Goal: Browse casually

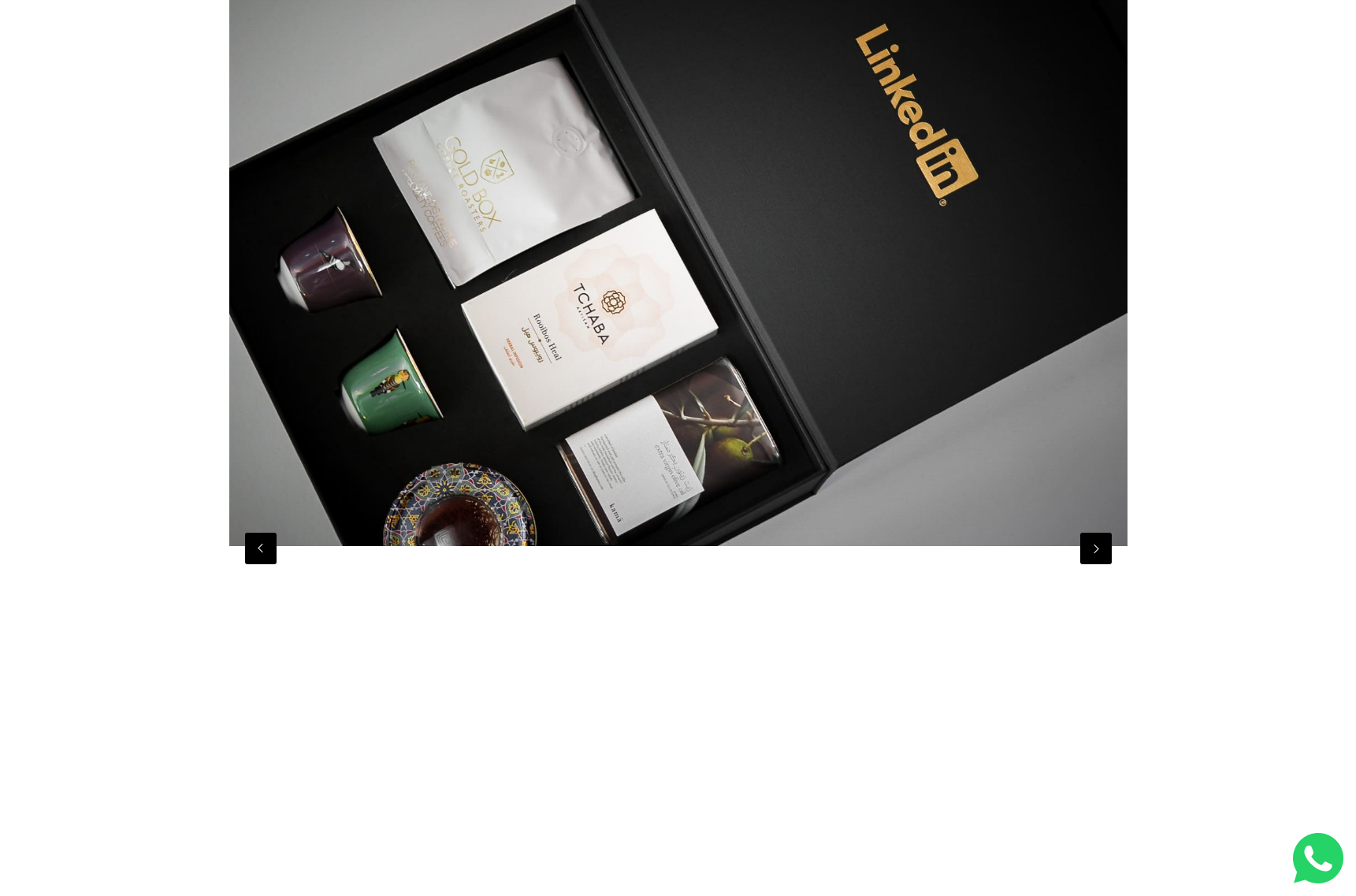
scroll to position [337, 0]
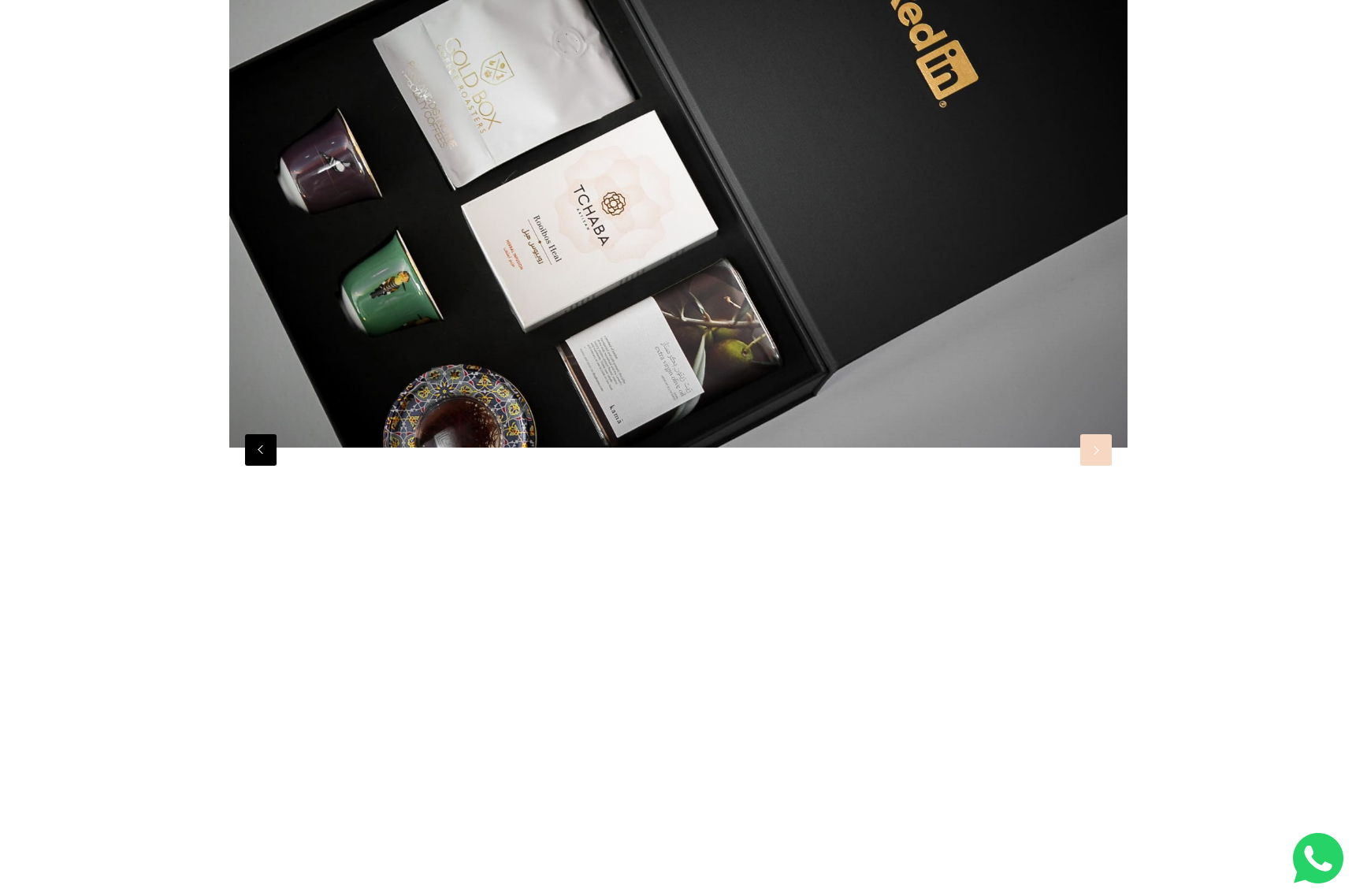
click at [1091, 460] on button "Next" at bounding box center [1096, 450] width 31 height 31
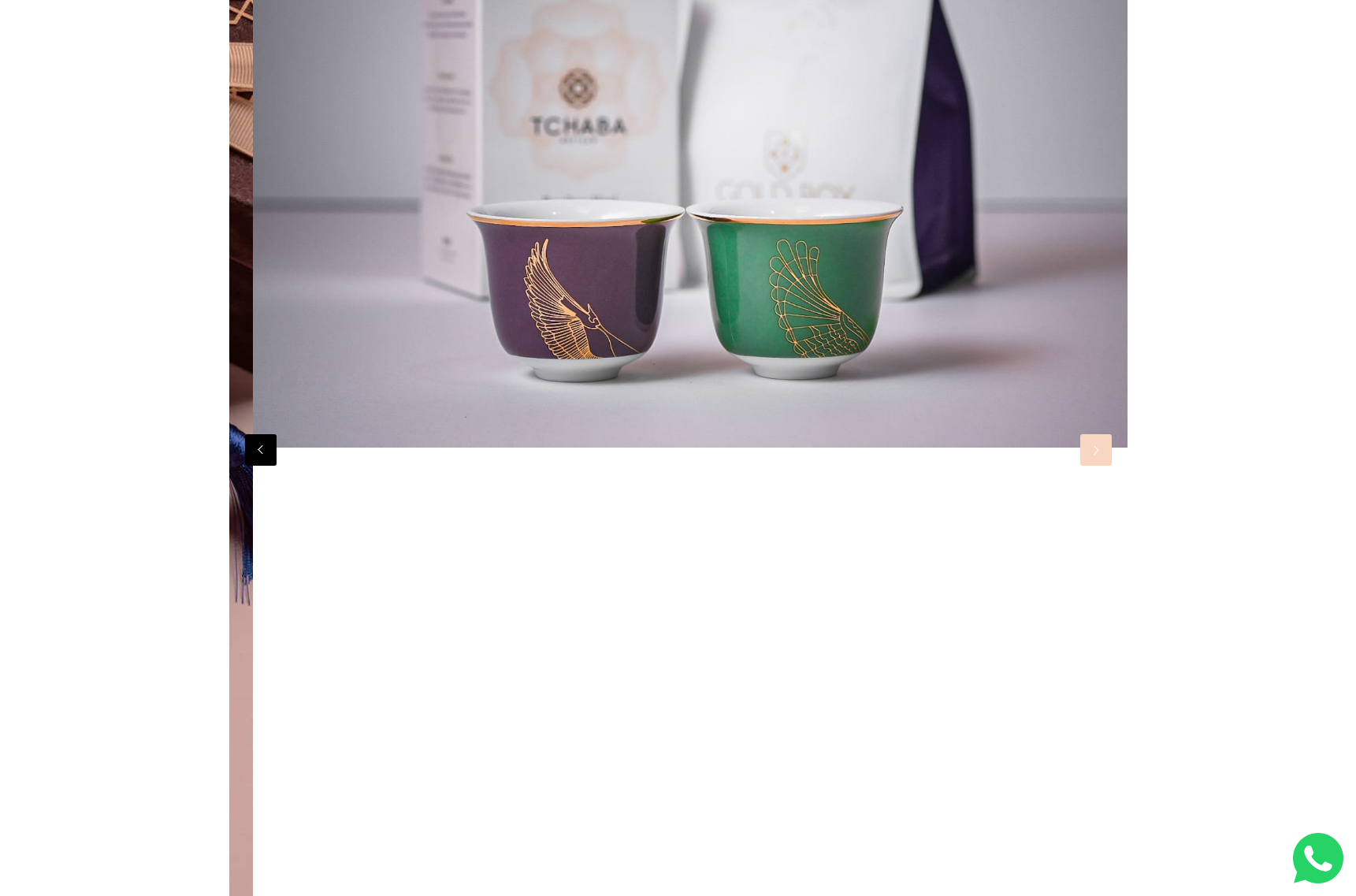
click at [1091, 460] on button "Next" at bounding box center [1096, 450] width 31 height 31
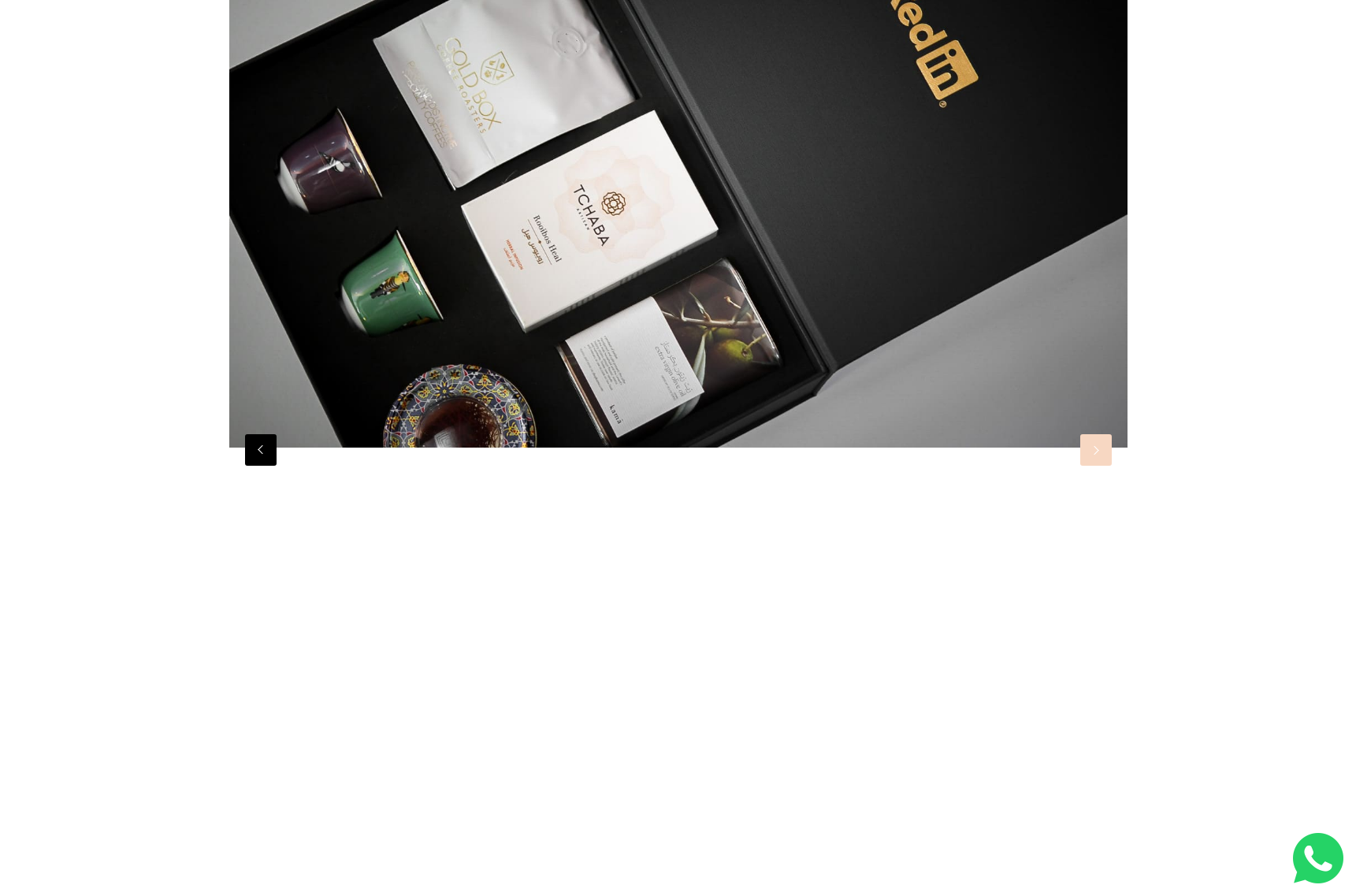
click at [1091, 460] on button "Next" at bounding box center [1096, 450] width 31 height 31
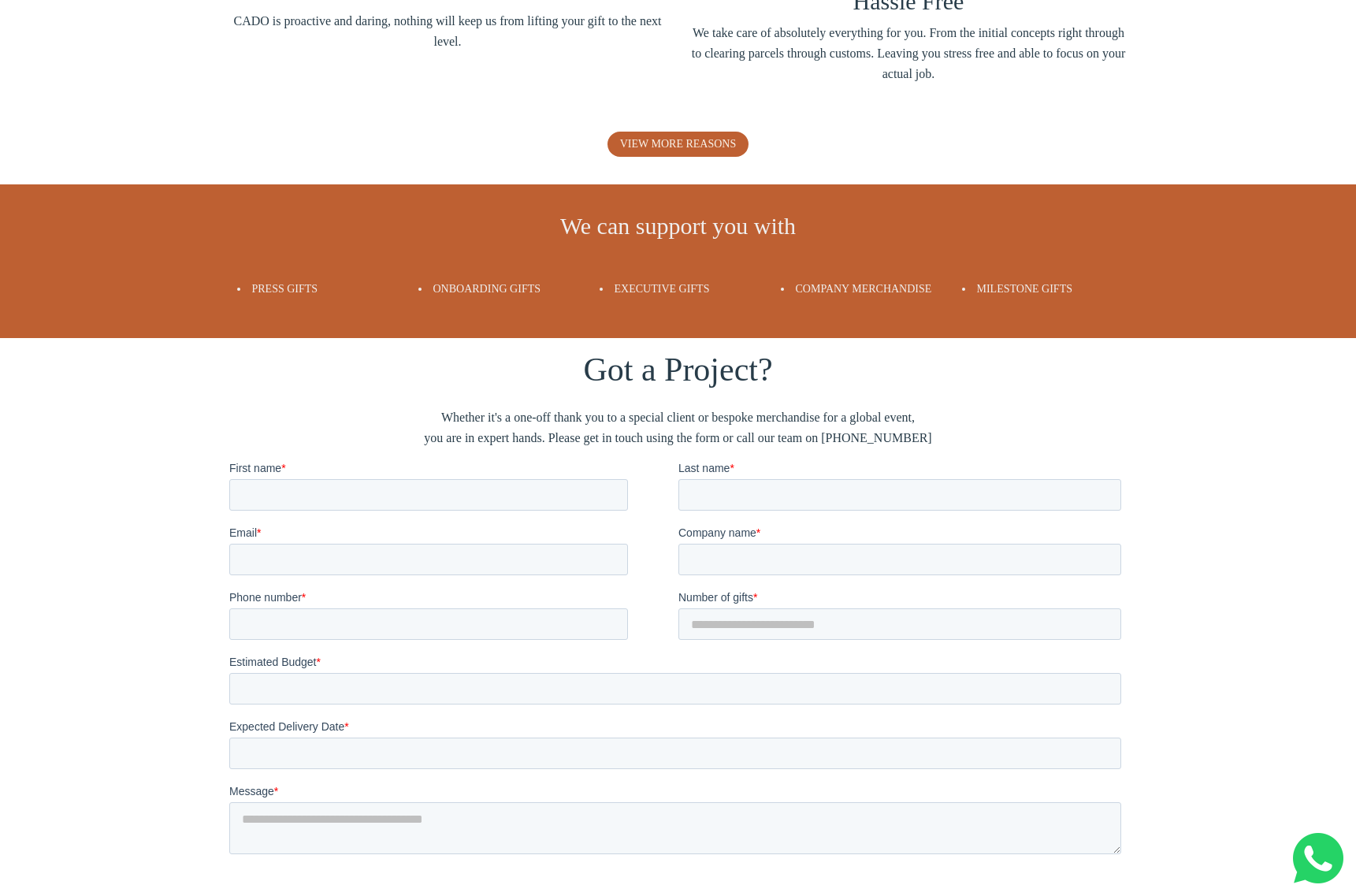
scroll to position [2866, 0]
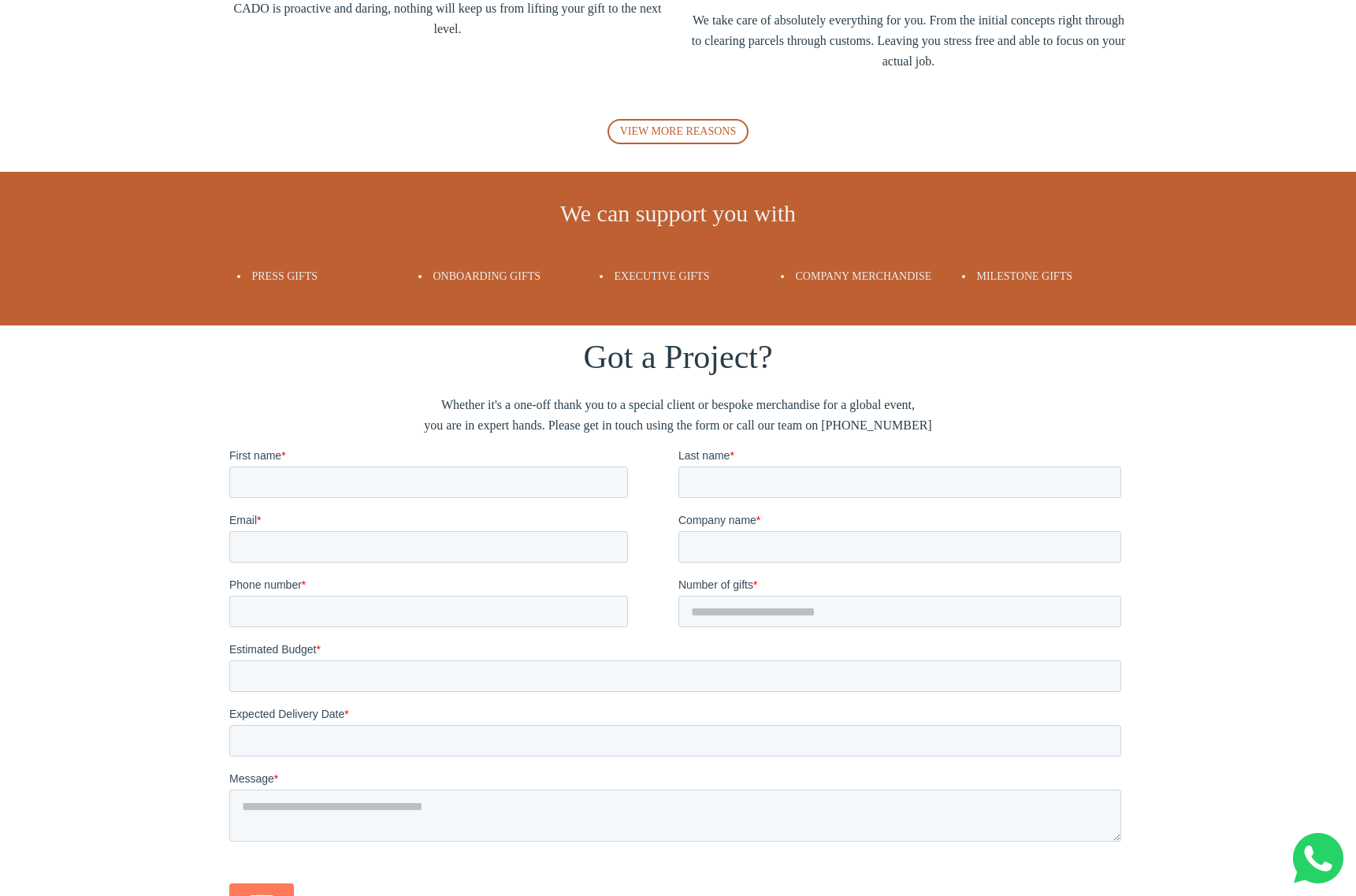
click at [717, 134] on span "VIEW MORE REASONS" at bounding box center [678, 131] width 117 height 12
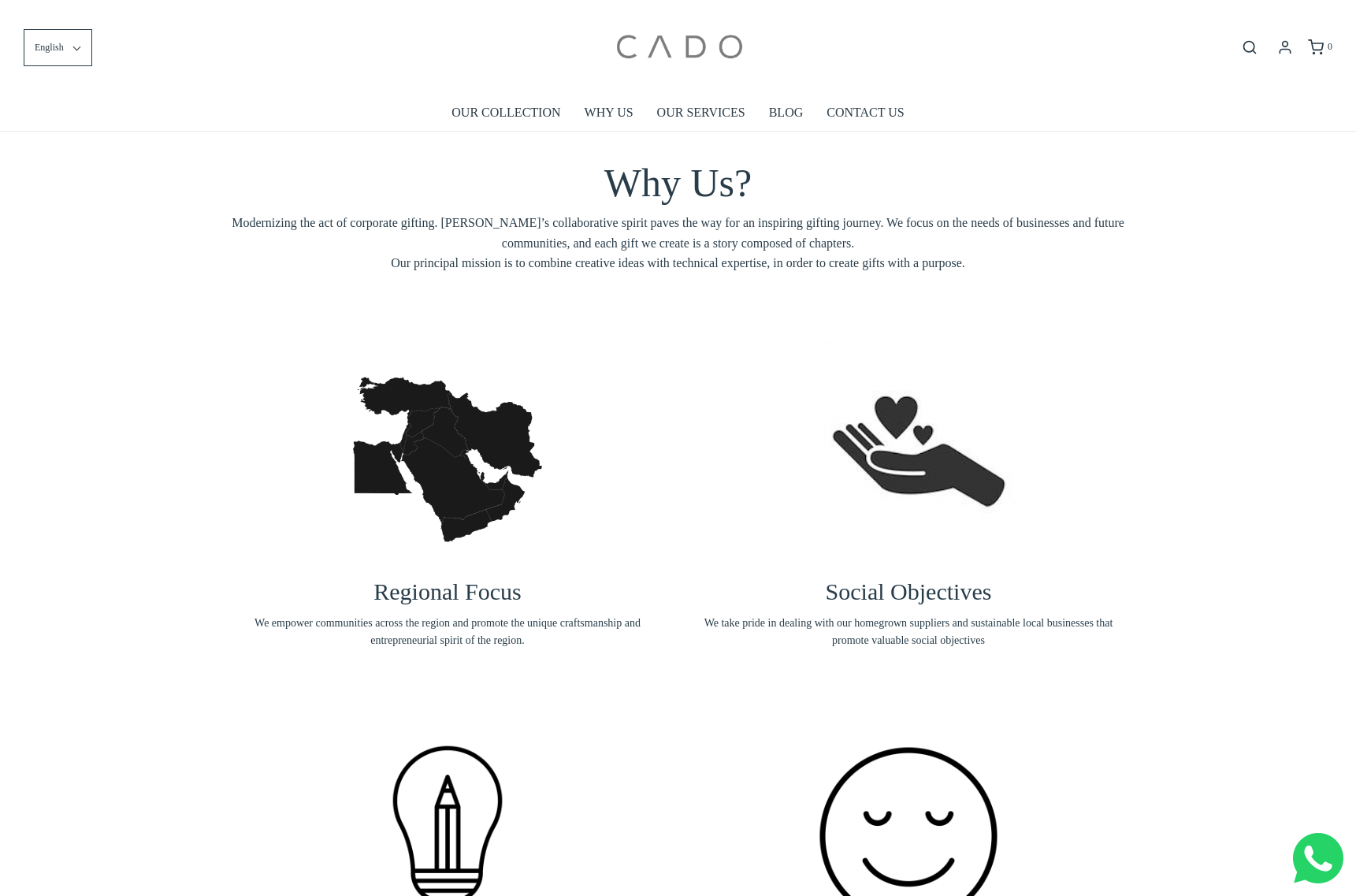
click at [695, 58] on img at bounding box center [679, 47] width 134 height 71
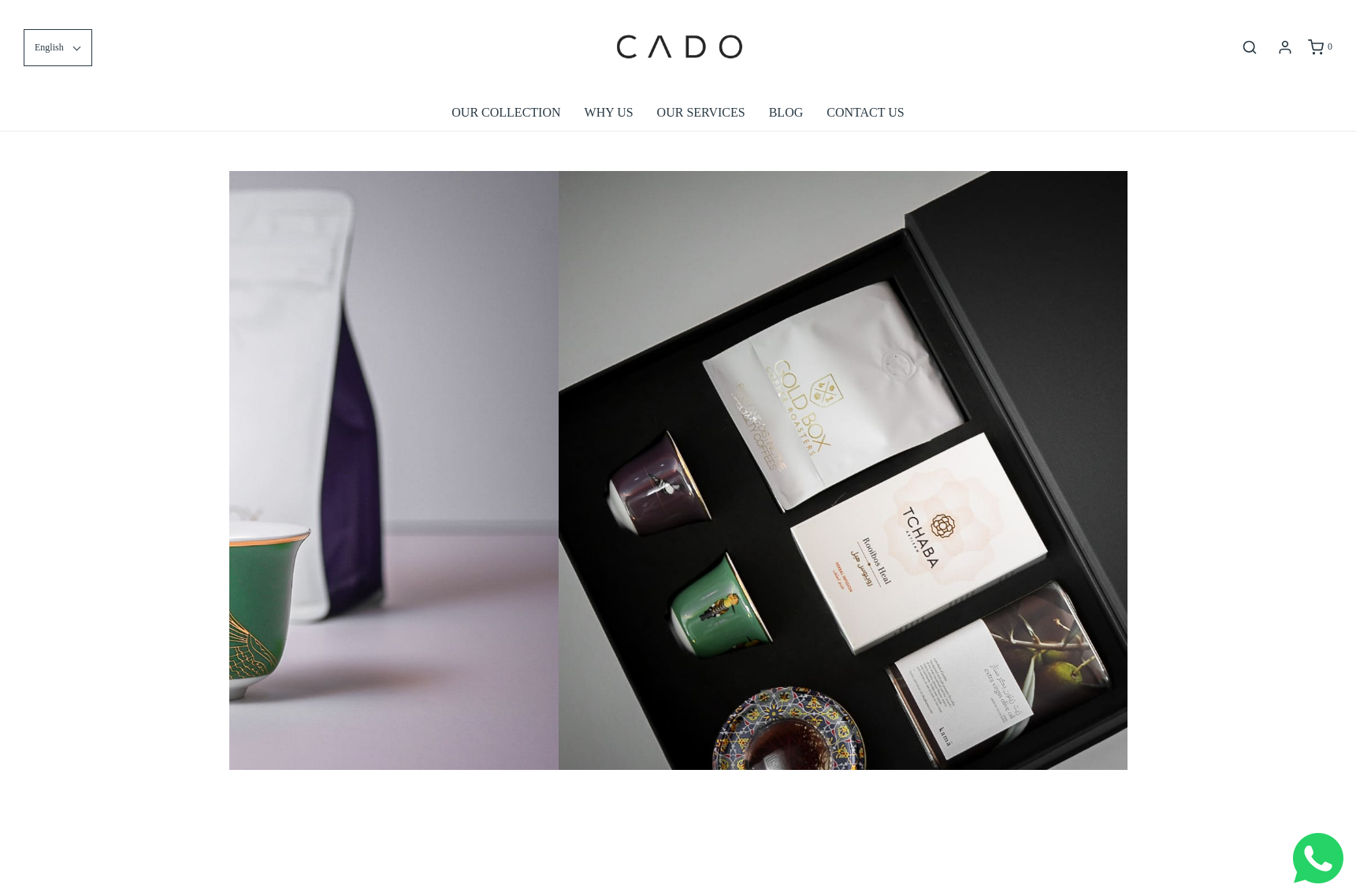
scroll to position [0, 8984]
